Goal: Navigation & Orientation: Find specific page/section

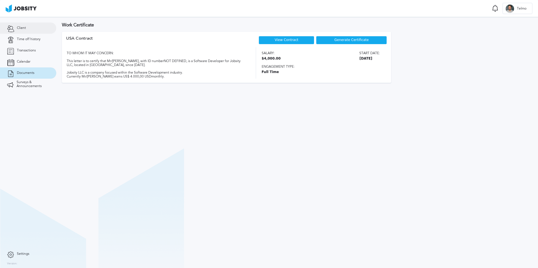
click at [29, 28] on link "Client" at bounding box center [28, 27] width 56 height 11
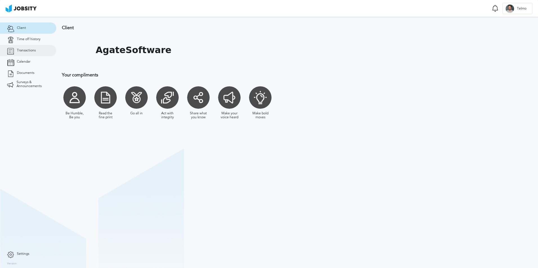
click at [26, 47] on link "Transactions" at bounding box center [28, 50] width 56 height 11
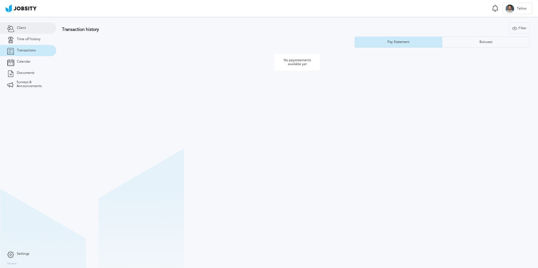
click at [27, 33] on link "Client" at bounding box center [28, 27] width 56 height 11
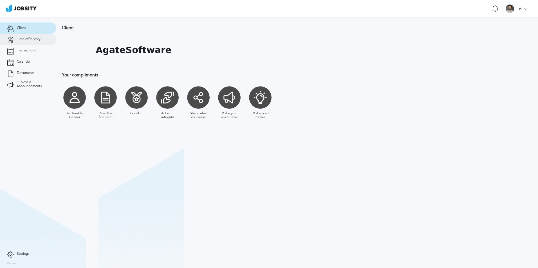
click at [27, 37] on link "Time off history" at bounding box center [28, 39] width 56 height 11
